Goal: Transaction & Acquisition: Obtain resource

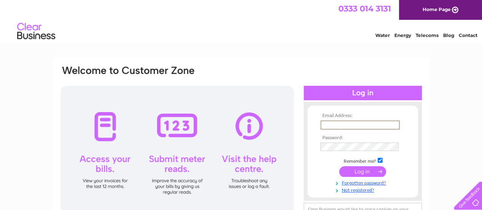
click at [356, 121] on input "text" at bounding box center [359, 124] width 79 height 9
drag, startPoint x: 353, startPoint y: 123, endPoint x: 305, endPoint y: 126, distance: 48.4
click at [305, 126] on div "Email Address: administrator@riverstourtrust.org Password:" at bounding box center [362, 151] width 118 height 84
type input "manager@riverstourtrust.org"
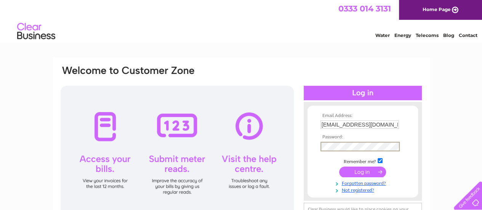
click at [339, 166] on input "submit" at bounding box center [362, 171] width 47 height 11
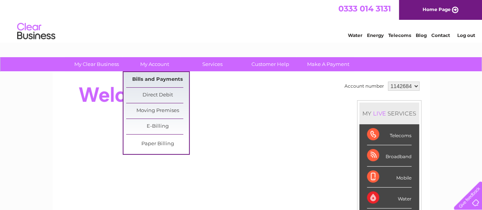
click at [158, 75] on link "Bills and Payments" at bounding box center [157, 79] width 63 height 15
click at [160, 78] on link "Bills and Payments" at bounding box center [157, 79] width 63 height 15
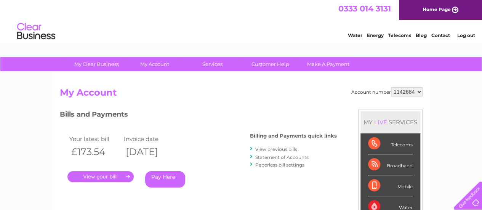
click at [125, 173] on link "." at bounding box center [100, 176] width 66 height 11
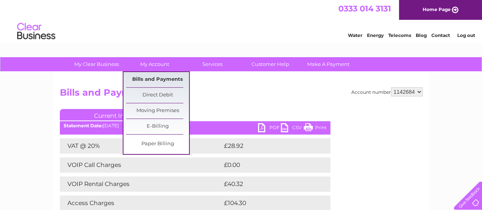
click at [152, 74] on link "Bills and Payments" at bounding box center [157, 79] width 63 height 15
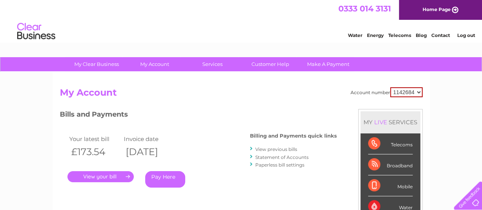
click at [275, 147] on link "View previous bills" at bounding box center [276, 149] width 42 height 6
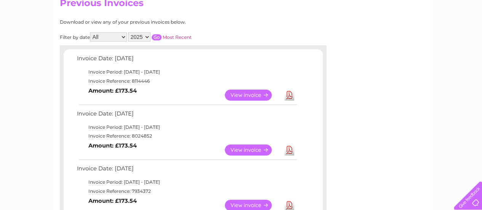
scroll to position [88, 0]
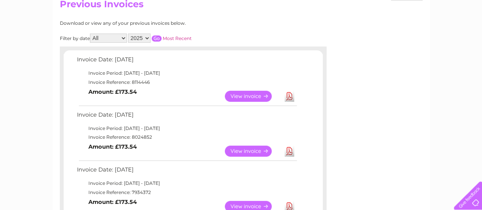
click at [288, 151] on link "Download" at bounding box center [289, 150] width 10 height 11
